Goal: Task Accomplishment & Management: Understand process/instructions

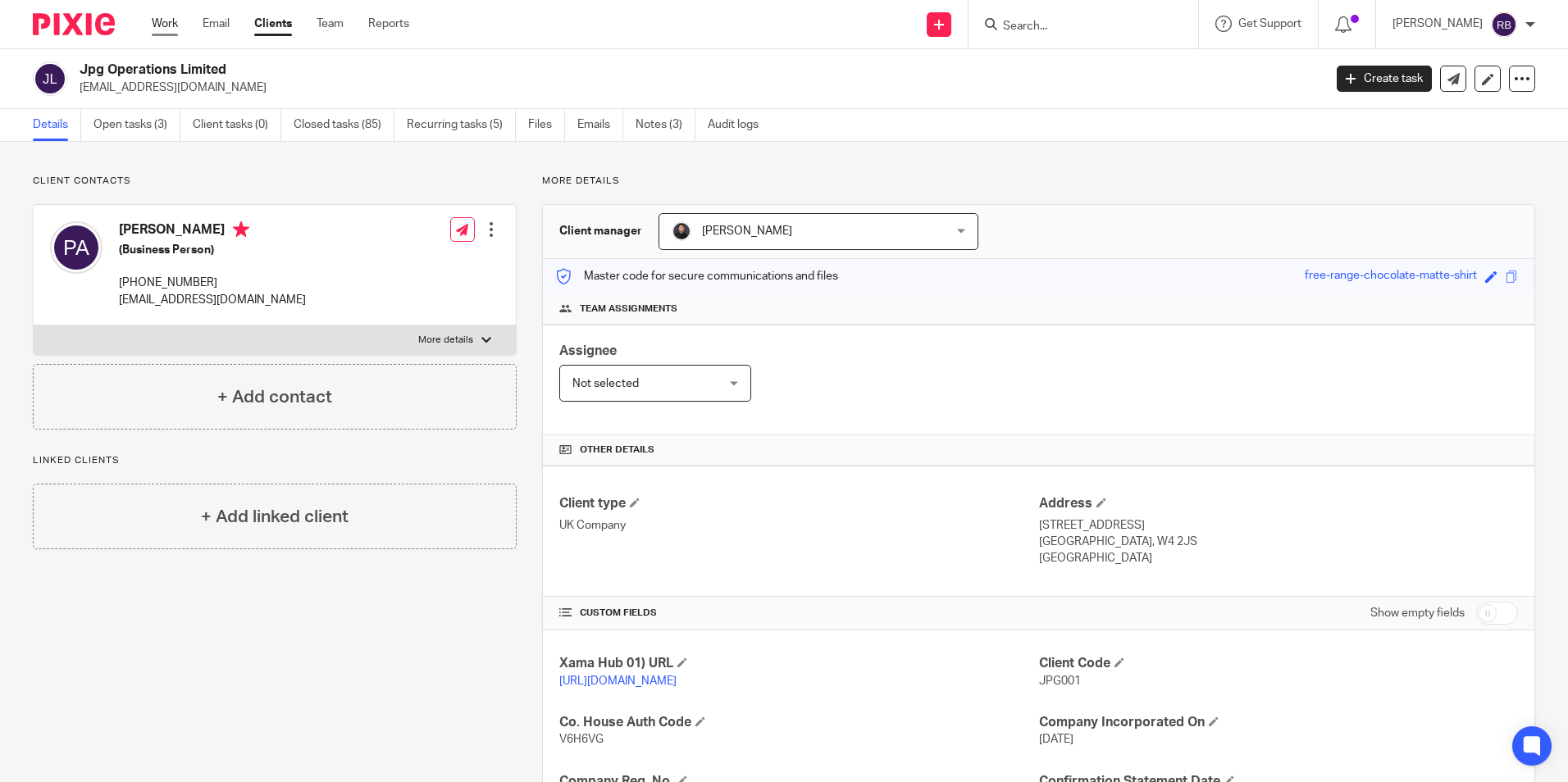
click at [166, 28] on link "Work" at bounding box center [165, 24] width 26 height 17
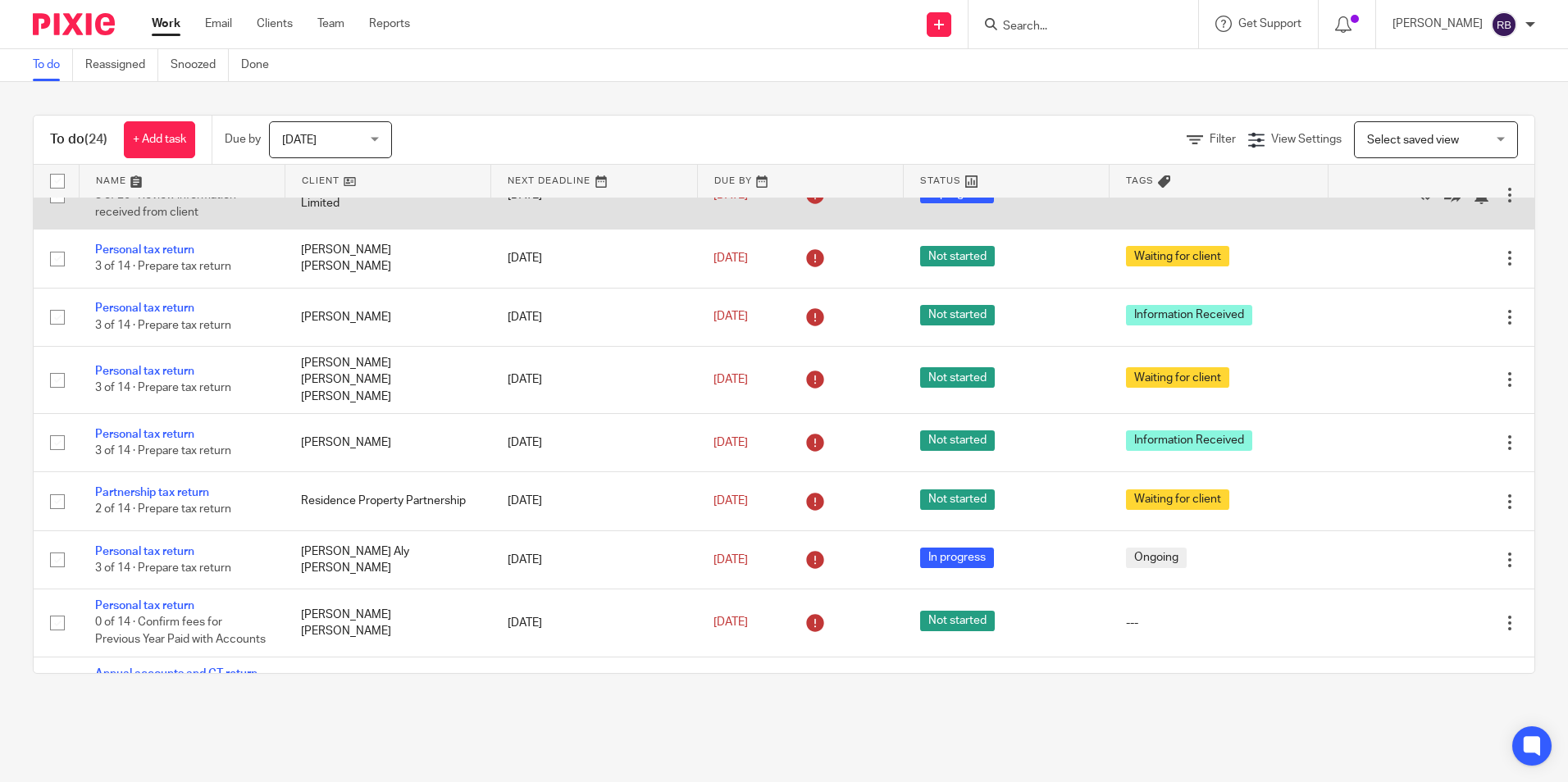
scroll to position [983, 0]
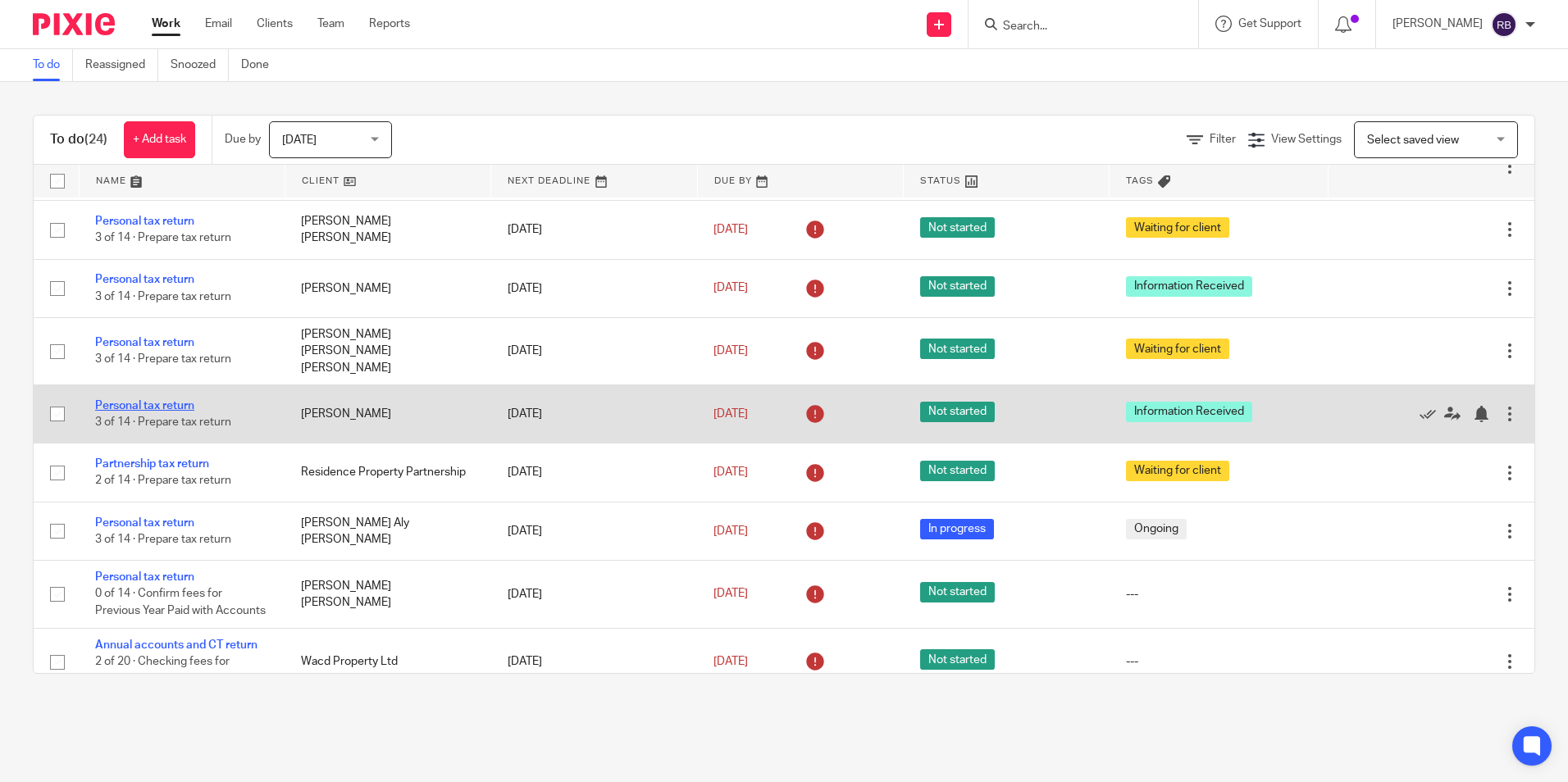
click at [170, 411] on link "Personal tax return" at bounding box center [145, 406] width 99 height 11
